Goal: Check status: Check status

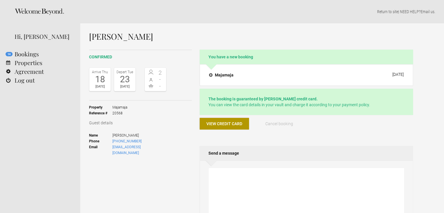
click at [220, 120] on button "View credit card" at bounding box center [224, 124] width 49 height 12
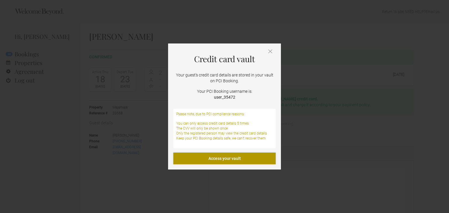
click at [224, 159] on link "Access your vault" at bounding box center [224, 159] width 102 height 12
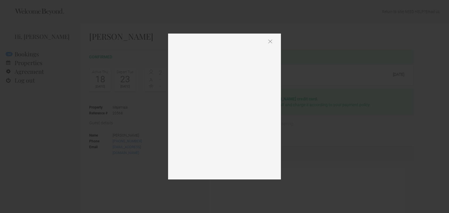
click at [271, 43] on img at bounding box center [270, 41] width 4 height 4
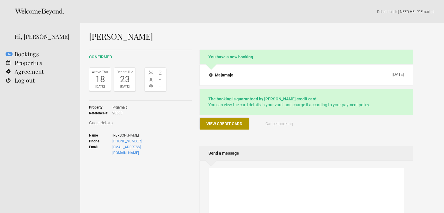
click at [226, 122] on span "View credit card" at bounding box center [225, 124] width 36 height 5
click at [226, 71] on button "Majamaja 21 February 2025" at bounding box center [306, 75] width 204 height 12
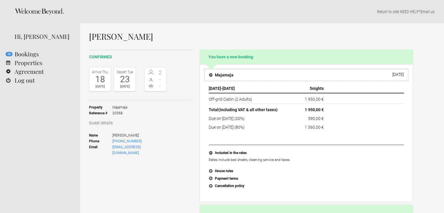
click at [218, 74] on h4 "Majamaja" at bounding box center [221, 75] width 25 height 6
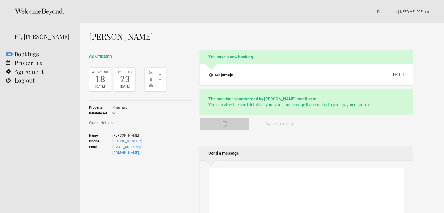
click at [220, 130] on div "View credit card" at bounding box center [224, 126] width 49 height 16
click at [222, 123] on span "View credit card" at bounding box center [225, 124] width 36 height 5
